Goal: Information Seeking & Learning: Find specific fact

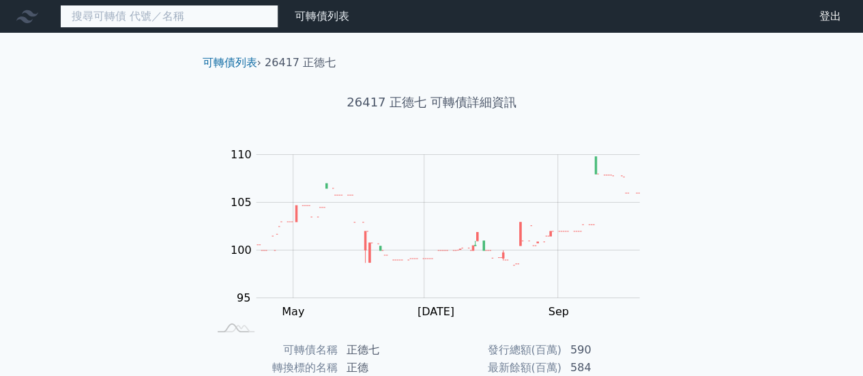
click at [224, 12] on input at bounding box center [169, 16] width 218 height 23
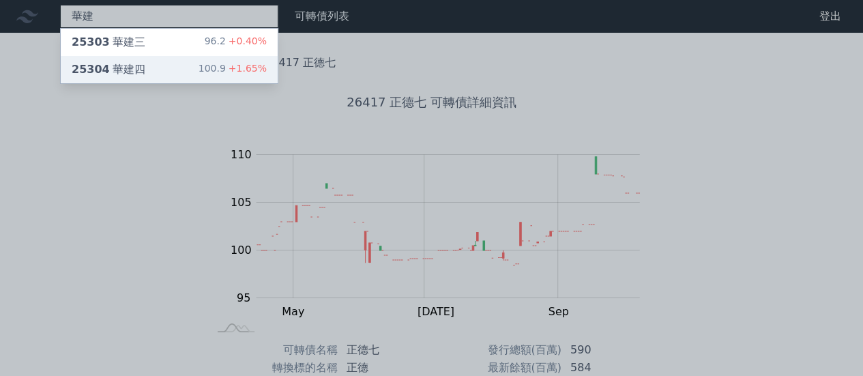
type input "華建"
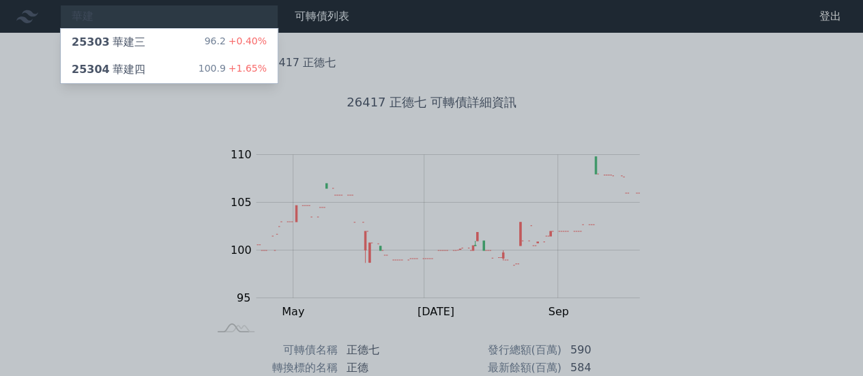
click at [157, 80] on div "華建 25303 華建三 96.2 +0.40% 25304 華建四 100.9 +1.65% 可轉債列表 財務數據 可轉債列表 財務數據 登出 登出 可轉債…" at bounding box center [431, 324] width 863 height 648
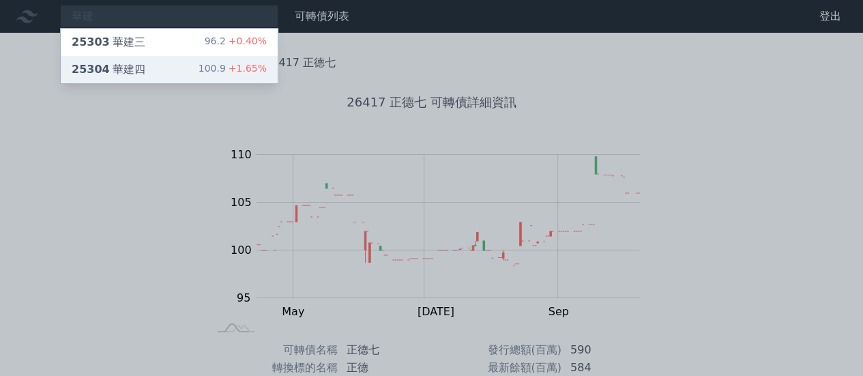
click at [138, 70] on div "25304 華建四" at bounding box center [109, 69] width 74 height 16
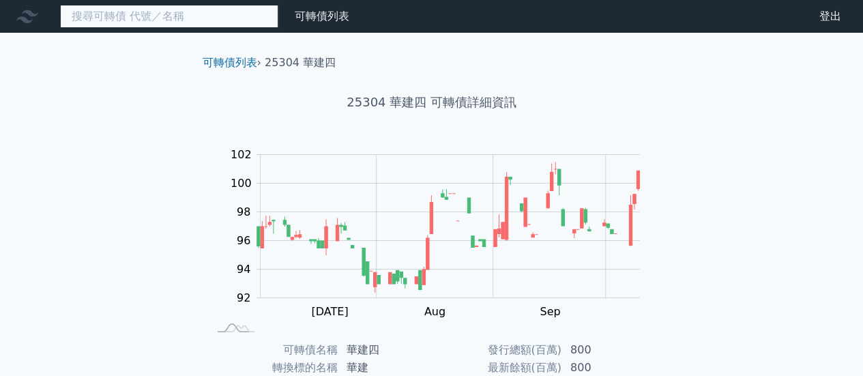
click at [116, 16] on input at bounding box center [169, 16] width 218 height 23
click at [190, 20] on input at bounding box center [169, 16] width 218 height 23
type input "ˊ"
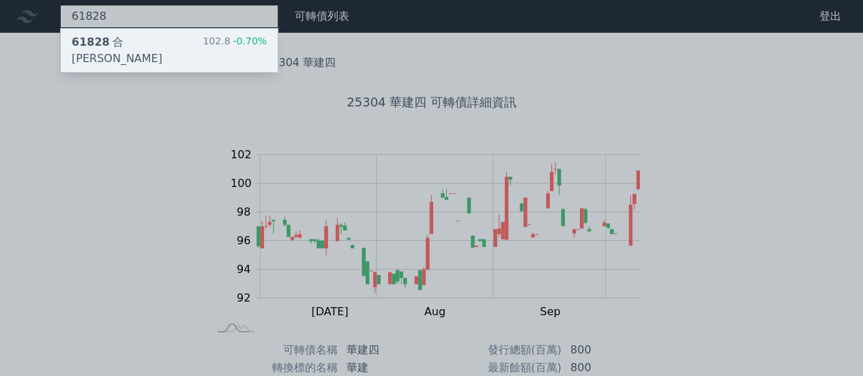
type input "61828"
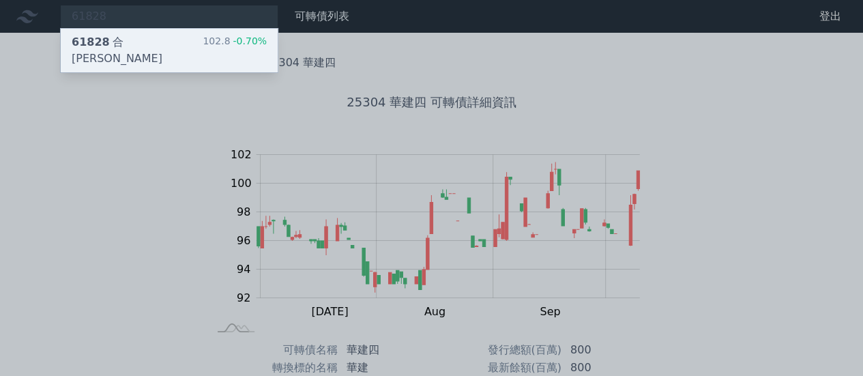
click at [183, 35] on div "61828 合晶八 102.8 -0.70%" at bounding box center [169, 51] width 217 height 44
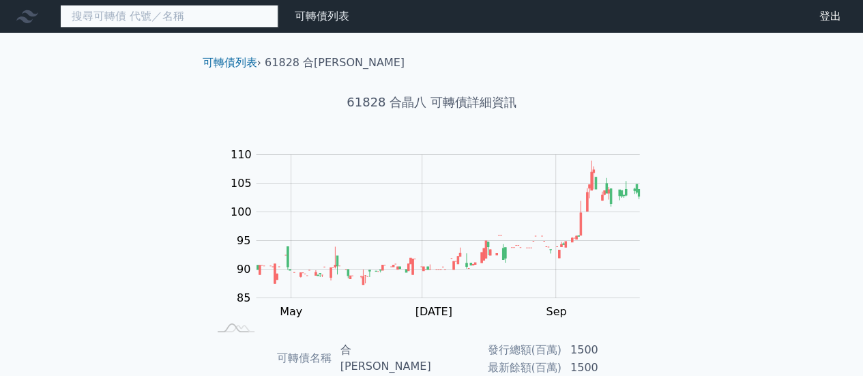
click at [166, 18] on input at bounding box center [169, 16] width 218 height 23
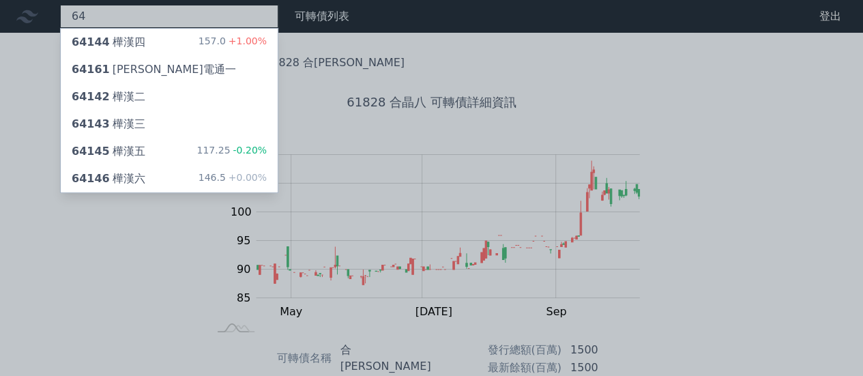
type input "6"
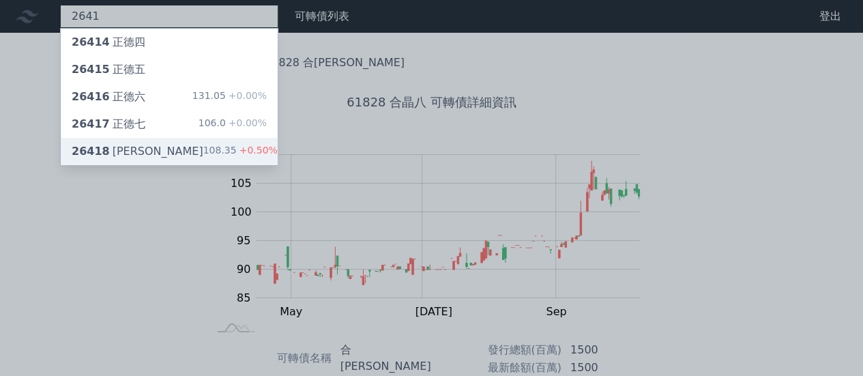
type input "2641"
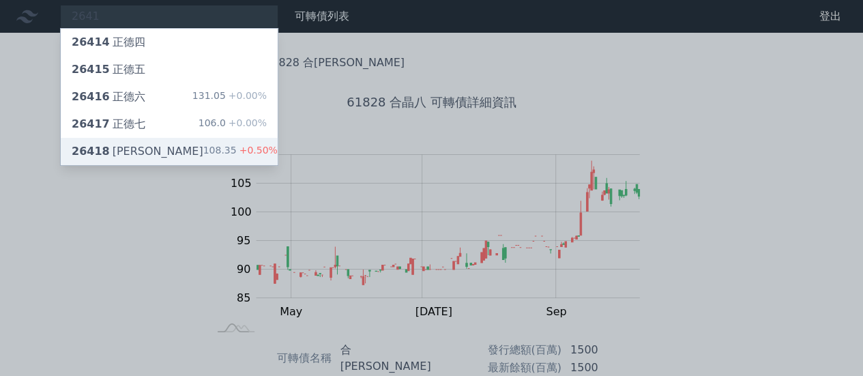
click at [172, 144] on div "26418 正德八 108.35 +0.50%" at bounding box center [169, 151] width 217 height 27
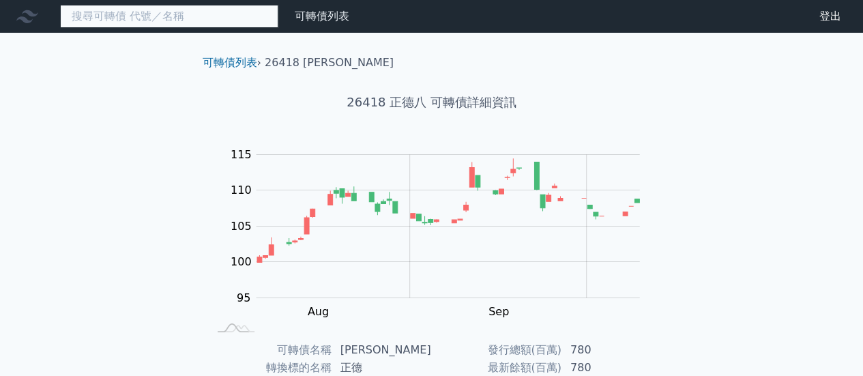
click at [225, 16] on input at bounding box center [169, 16] width 218 height 23
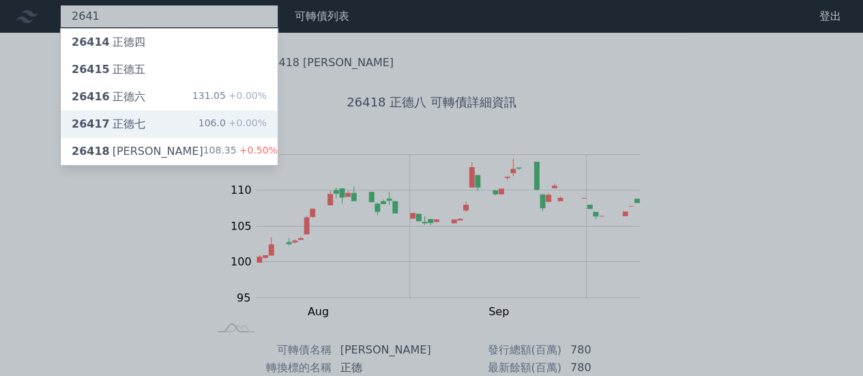
type input "2641"
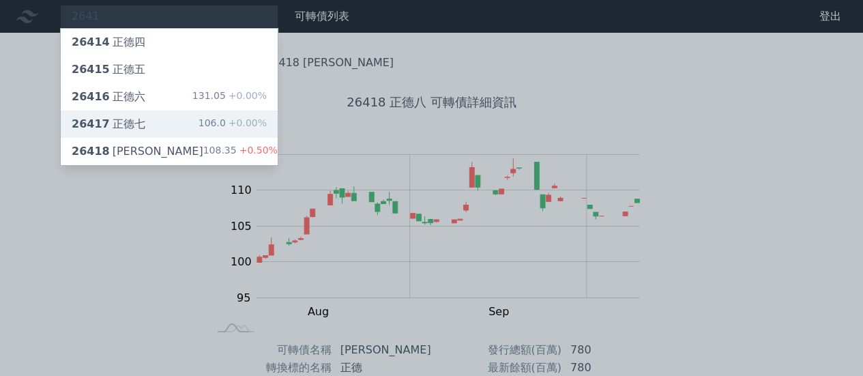
click at [207, 121] on div "106.0 +0.00%" at bounding box center [233, 124] width 68 height 16
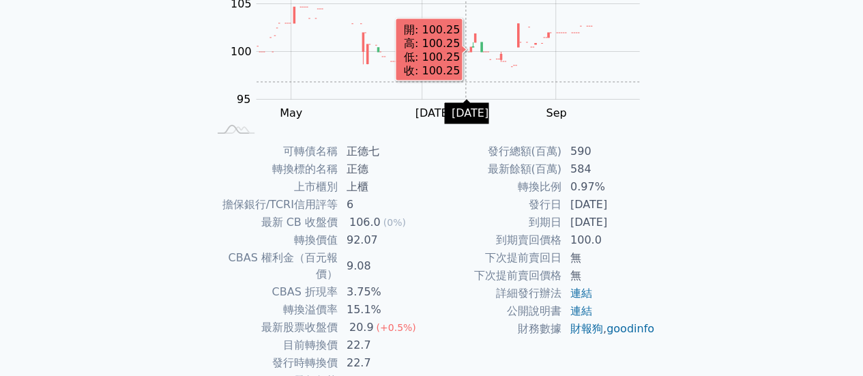
scroll to position [199, 0]
click at [465, 280] on td "下次提前賣回價格" at bounding box center [497, 275] width 130 height 18
